Goal: Find specific page/section: Find specific page/section

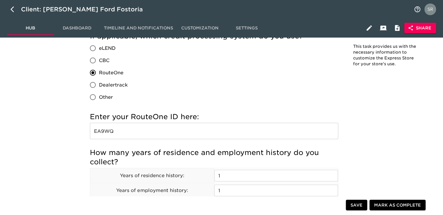
scroll to position [615, 0]
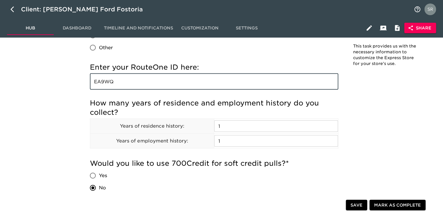
drag, startPoint x: 122, startPoint y: 81, endPoint x: 79, endPoint y: 81, distance: 43.5
click at [79, 81] on div "Store Details Overdue! Note: This task provides us with the necessary informati…" at bounding box center [258, 126] width 361 height 1384
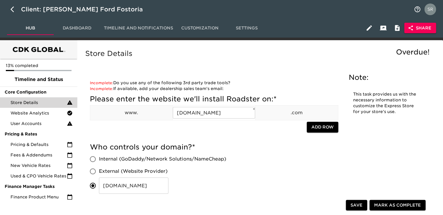
scroll to position [817, 0]
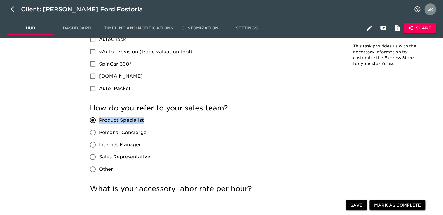
drag, startPoint x: 146, startPoint y: 120, endPoint x: 98, endPoint y: 121, distance: 47.9
click at [98, 121] on label "Product Specialist" at bounding box center [119, 120] width 64 height 12
copy span "Product Specialist"
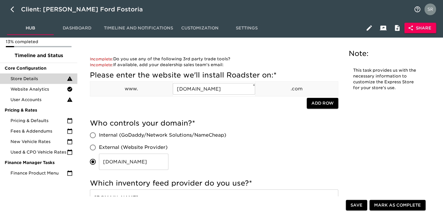
scroll to position [0, 0]
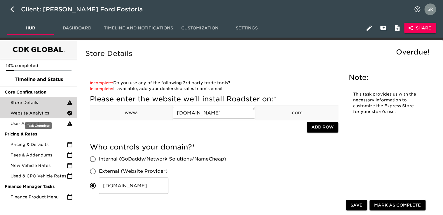
click at [49, 118] on div "Website Analytics" at bounding box center [38, 113] width 77 height 11
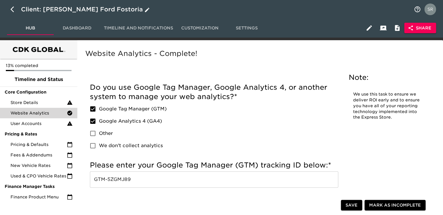
click at [13, 8] on icon "button" at bounding box center [14, 9] width 7 height 7
select select "10"
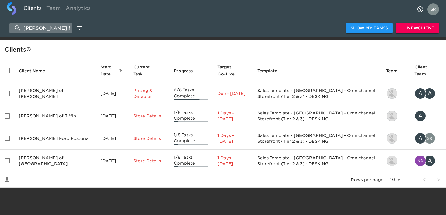
drag, startPoint x: 56, startPoint y: 27, endPoint x: 11, endPoint y: 25, distance: 45.3
click at [11, 25] on input "[PERSON_NAME] for" at bounding box center [40, 28] width 63 height 10
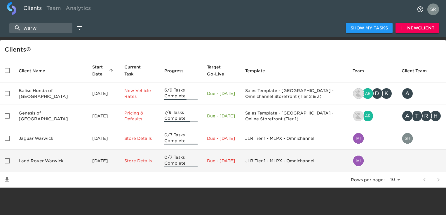
type input "warw"
click at [42, 162] on td "Land Rover Warwick" at bounding box center [51, 161] width 74 height 22
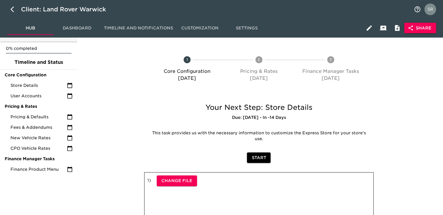
scroll to position [16, 0]
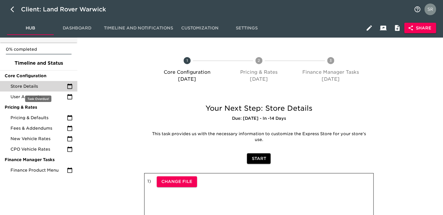
click at [39, 86] on span "Store Details" at bounding box center [39, 86] width 56 height 6
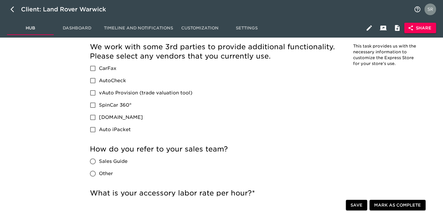
scroll to position [909, 0]
